Goal: Check status

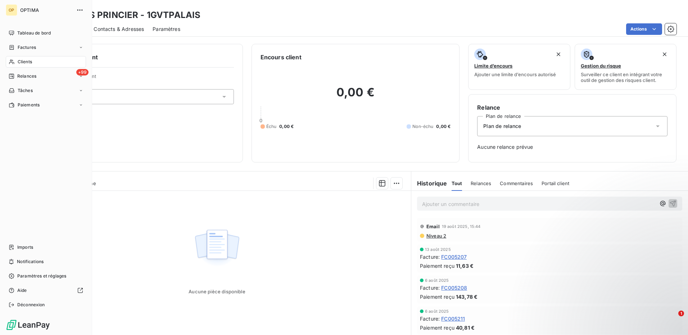
click at [19, 60] on span "Clients" at bounding box center [25, 62] width 14 height 6
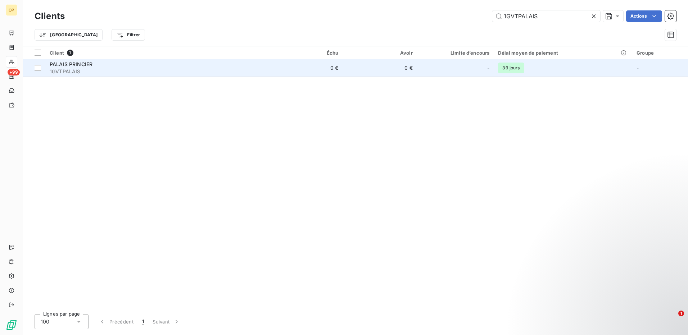
click at [387, 66] on td "0 €" at bounding box center [379, 67] width 74 height 17
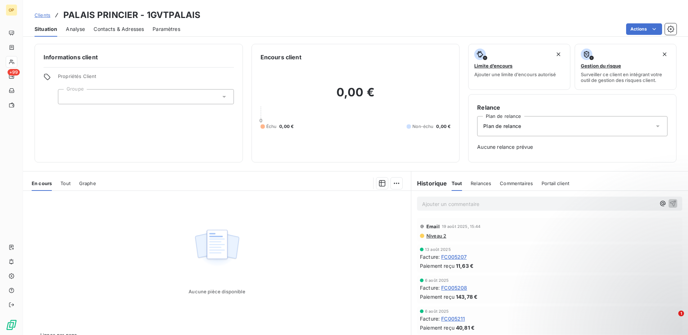
click at [41, 17] on span "Clients" at bounding box center [43, 15] width 16 height 6
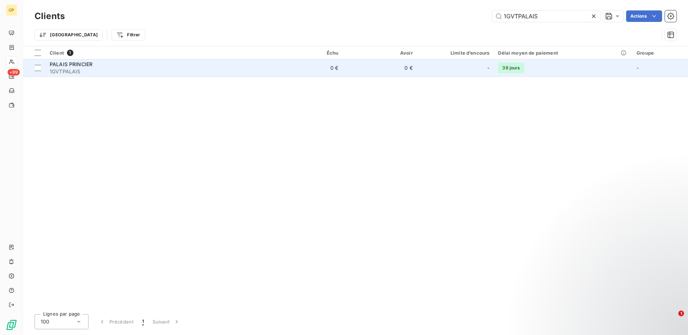
click at [81, 66] on span "PALAIS PRINCIER" at bounding box center [71, 64] width 43 height 6
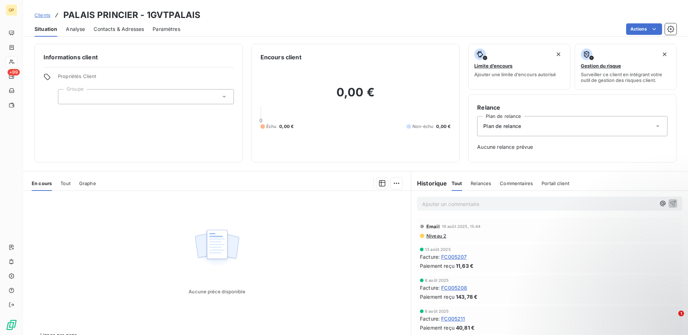
click at [478, 183] on span "Relances" at bounding box center [480, 184] width 21 height 6
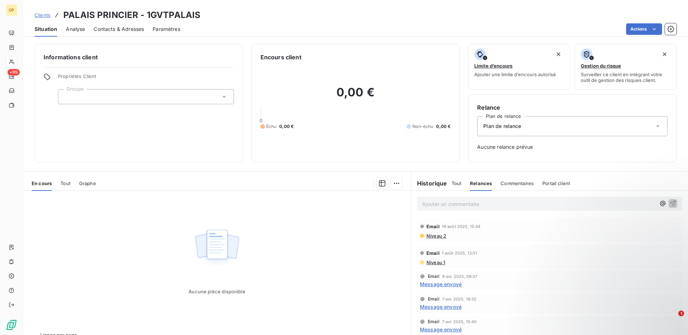
click at [434, 183] on h6 "Historique" at bounding box center [429, 183] width 36 height 9
click at [455, 184] on span "Tout" at bounding box center [456, 184] width 10 height 6
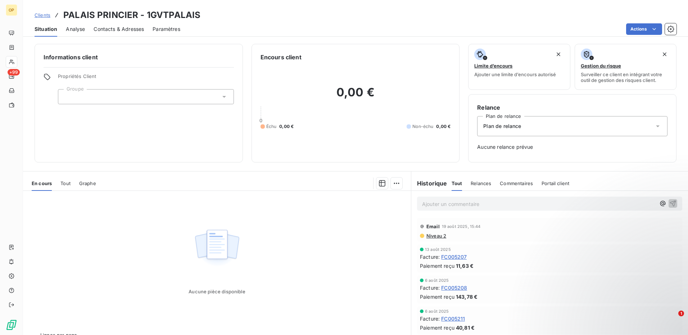
click at [487, 182] on span "Relances" at bounding box center [480, 184] width 21 height 6
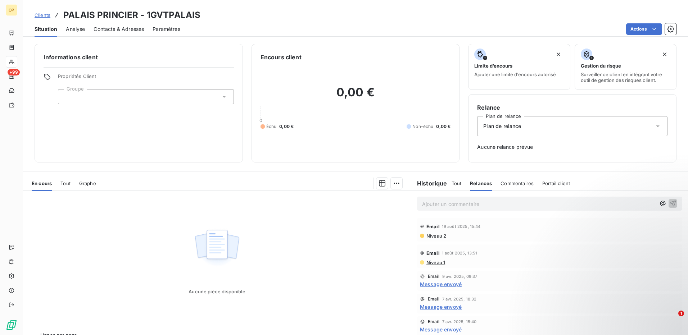
click at [430, 183] on h6 "Historique" at bounding box center [429, 183] width 36 height 9
click at [463, 181] on div "Tout Relances Commentaires Portail client" at bounding box center [510, 183] width 119 height 15
click at [451, 182] on span "Tout" at bounding box center [456, 184] width 10 height 6
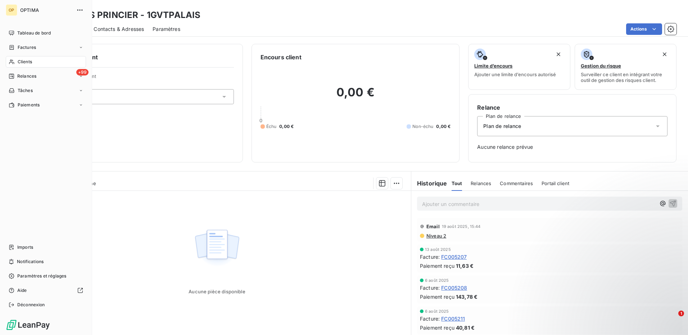
click at [28, 63] on span "Clients" at bounding box center [25, 62] width 14 height 6
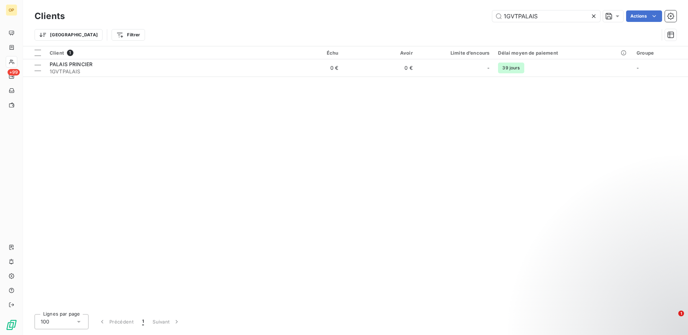
click at [554, 8] on div "Clients 1GVTPALAIS Actions Trier Filtrer" at bounding box center [355, 23] width 665 height 46
click at [551, 14] on input "1GVTPALAIS" at bounding box center [546, 16] width 108 height 12
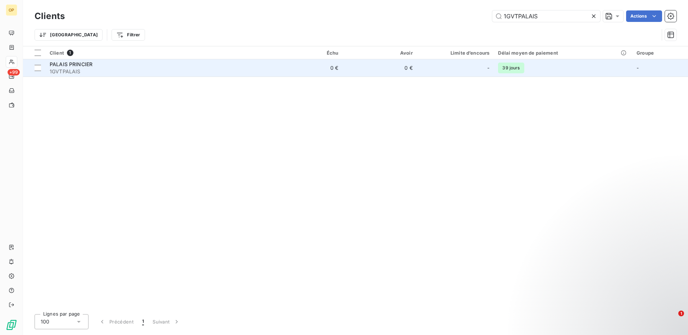
click at [238, 69] on span "1GVTPALAIS" at bounding box center [157, 71] width 214 height 7
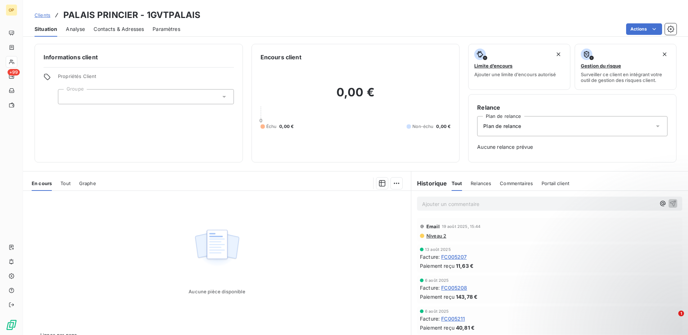
click at [42, 16] on span "Clients" at bounding box center [43, 15] width 16 height 6
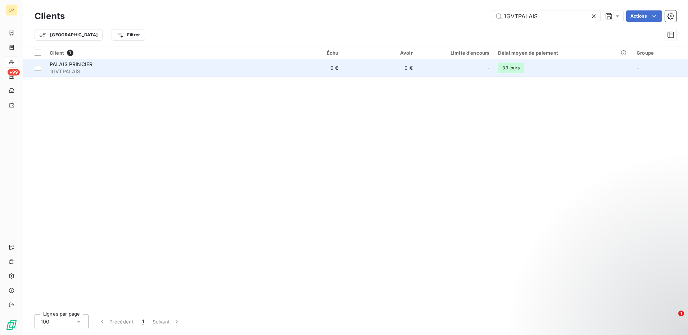
click at [107, 70] on span "1GVTPALAIS" at bounding box center [157, 71] width 214 height 7
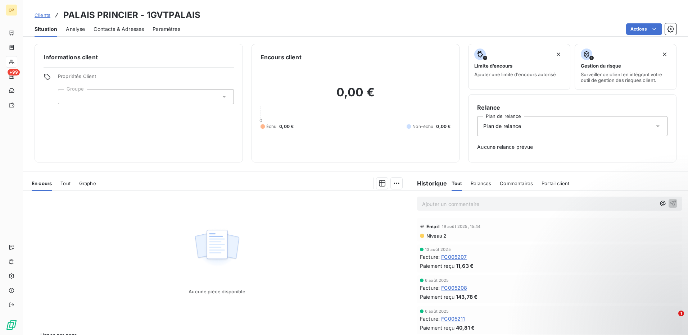
click at [333, 3] on div "Clients PALAIS PRINCIER - 1GVTPALAIS Situation Analyse Contacts & Adresses Para…" at bounding box center [355, 18] width 665 height 37
click at [37, 14] on span "Clients" at bounding box center [43, 15] width 16 height 6
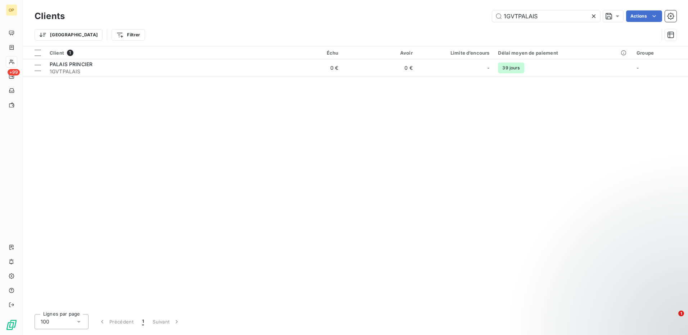
drag, startPoint x: 563, startPoint y: 14, endPoint x: 422, endPoint y: 14, distance: 140.6
click at [422, 14] on div "1GVTPALAIS Actions" at bounding box center [374, 16] width 603 height 12
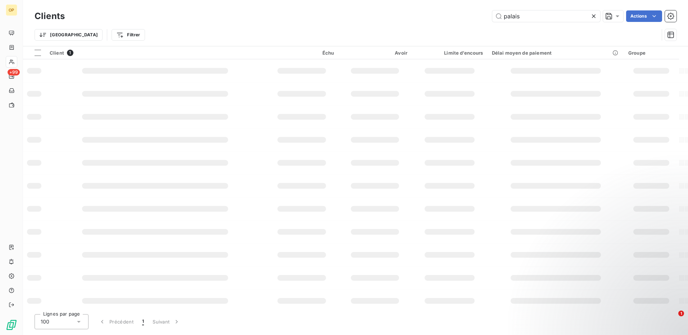
type input "palais"
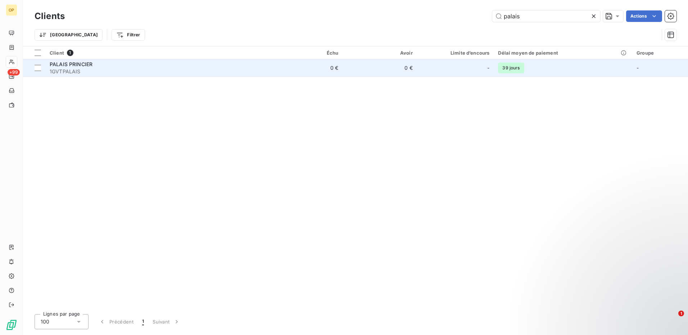
click at [304, 64] on td "0 €" at bounding box center [305, 67] width 74 height 17
